Goal: Navigation & Orientation: Find specific page/section

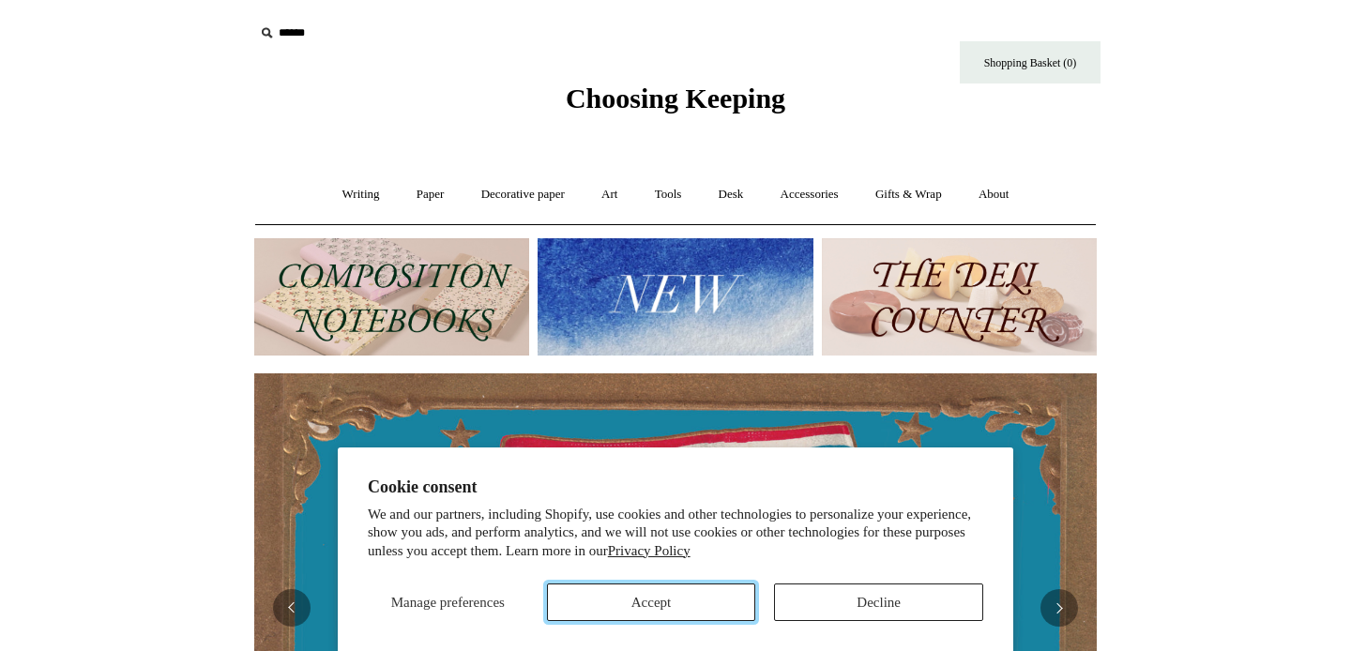
click at [678, 593] on button "Accept" at bounding box center [651, 603] width 209 height 38
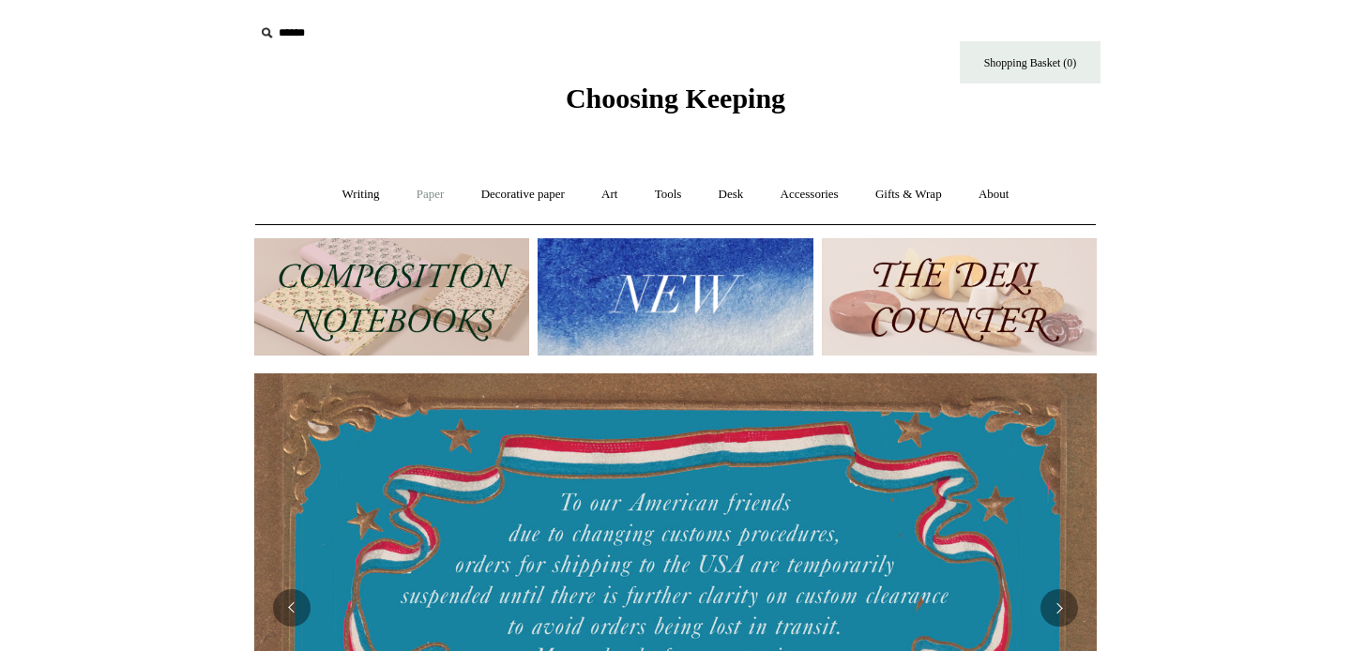
click at [432, 192] on link "Paper +" at bounding box center [431, 195] width 62 height 50
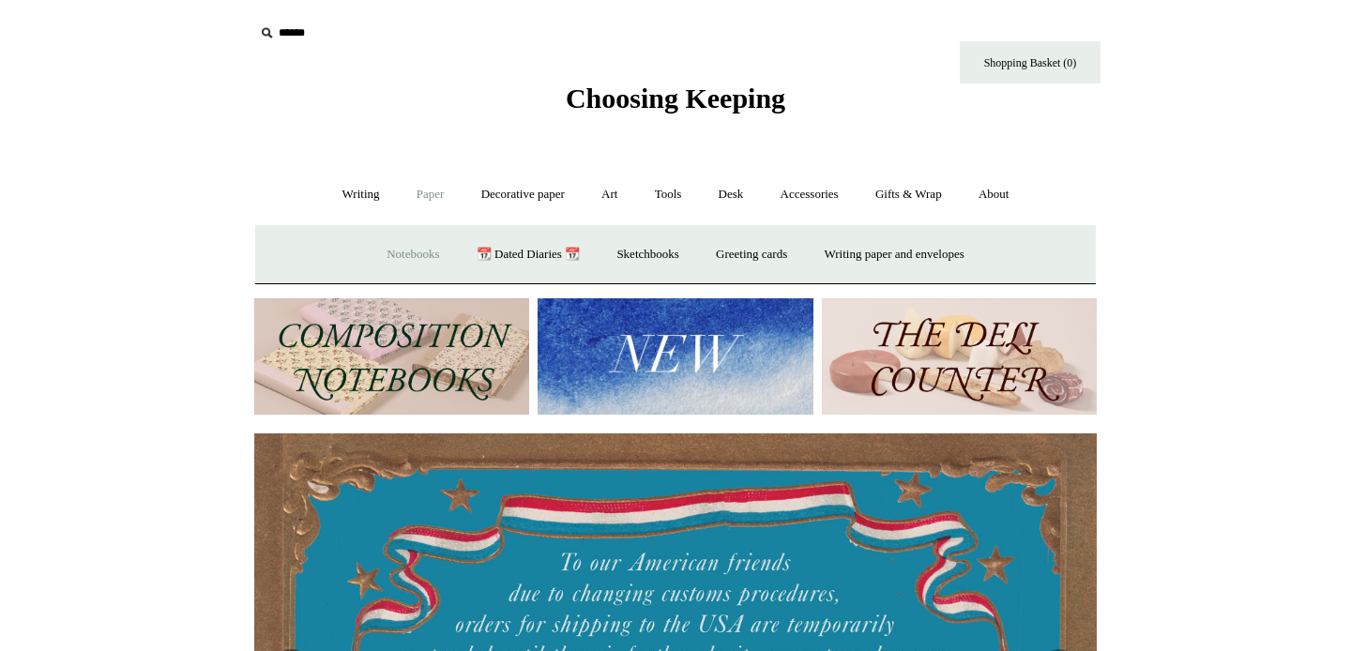
click at [392, 263] on link "Notebooks +" at bounding box center [413, 255] width 86 height 50
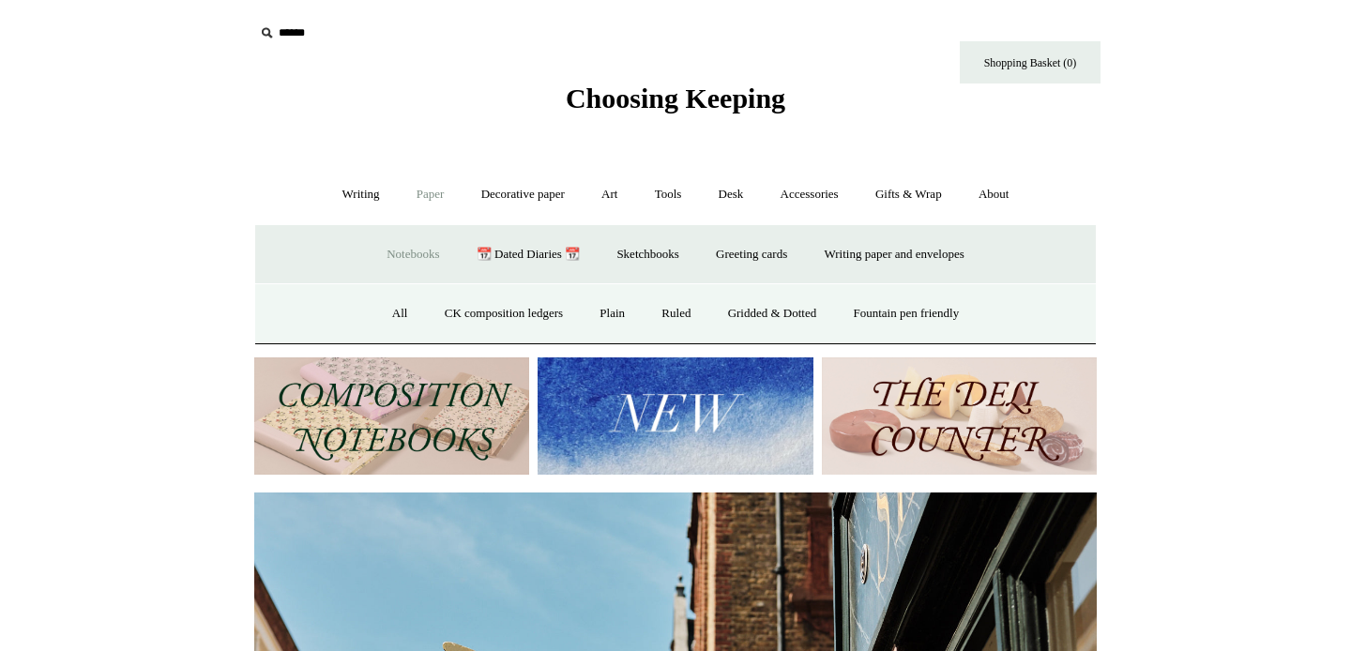
scroll to position [0, 843]
click at [604, 317] on link "Plain" at bounding box center [612, 314] width 59 height 50
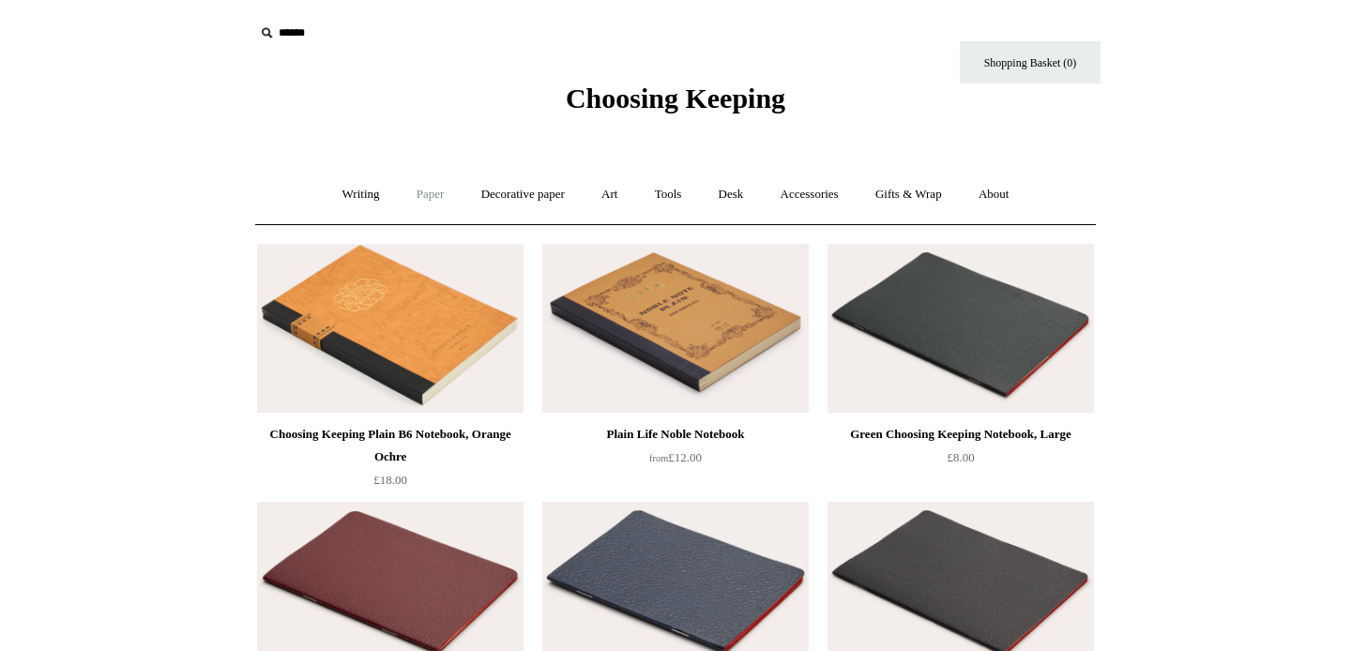
click at [414, 205] on link "Paper +" at bounding box center [431, 195] width 62 height 50
